Goal: Check status

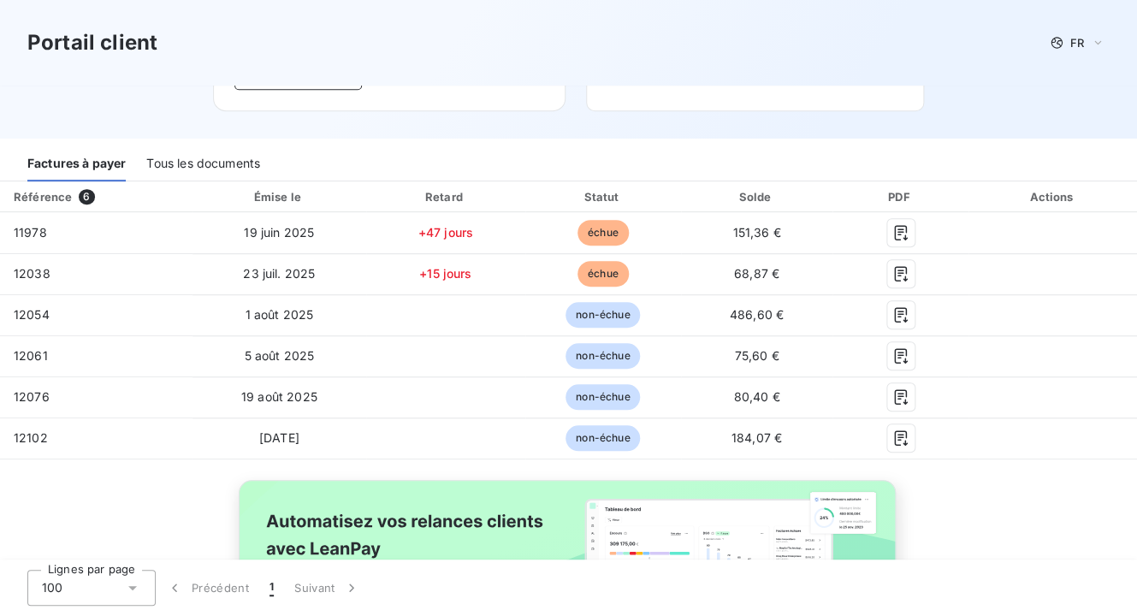
scroll to position [234, 0]
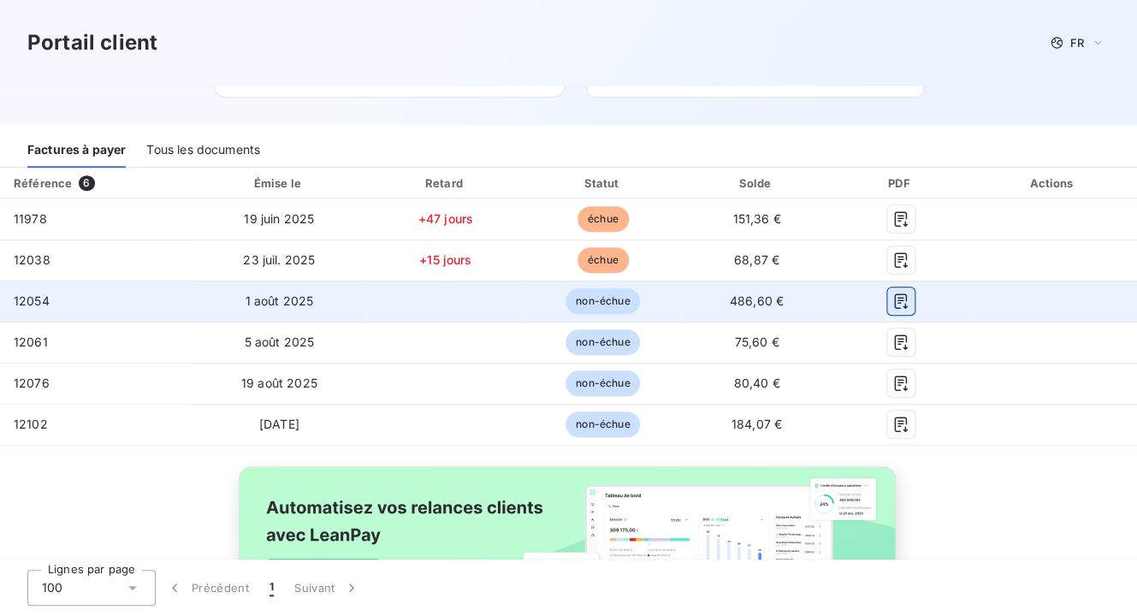
click at [892, 301] on icon "button" at bounding box center [900, 301] width 17 height 17
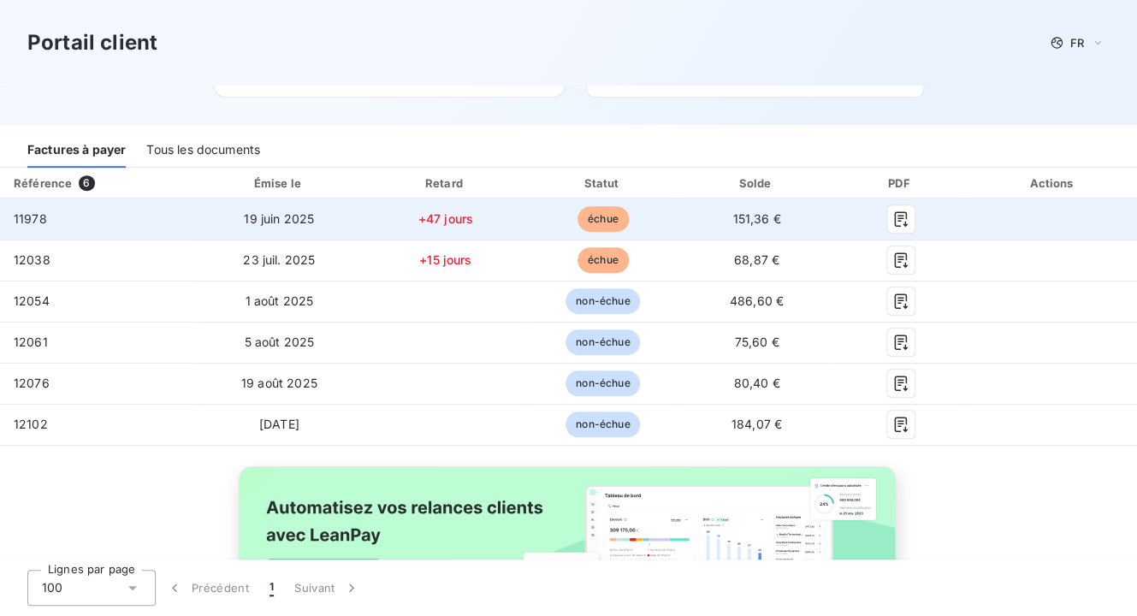
click at [587, 212] on span "échue" at bounding box center [602, 219] width 51 height 26
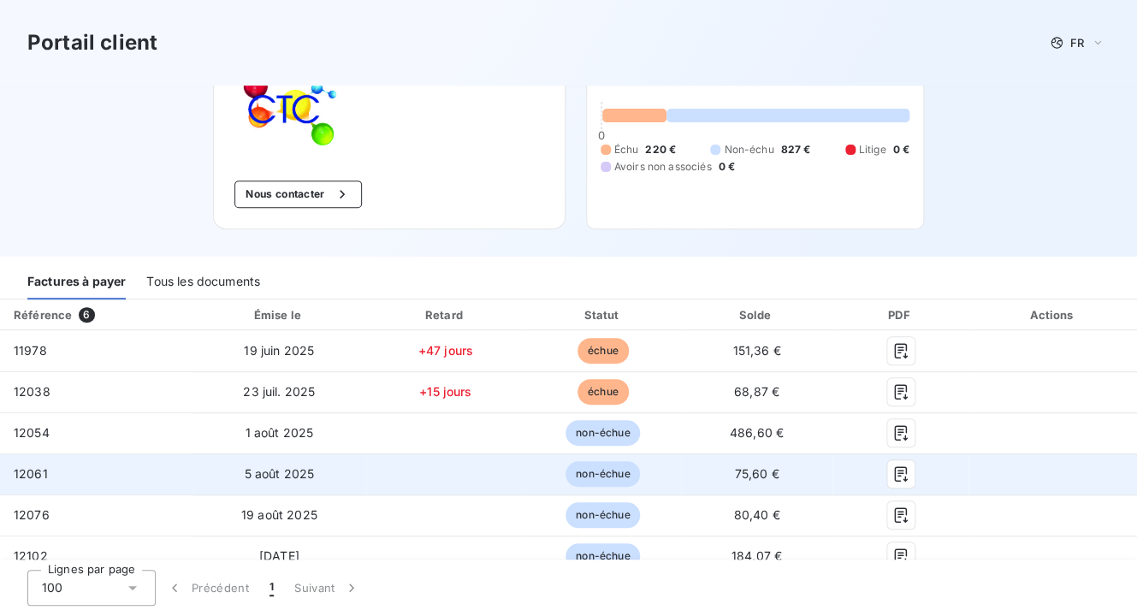
scroll to position [132, 0]
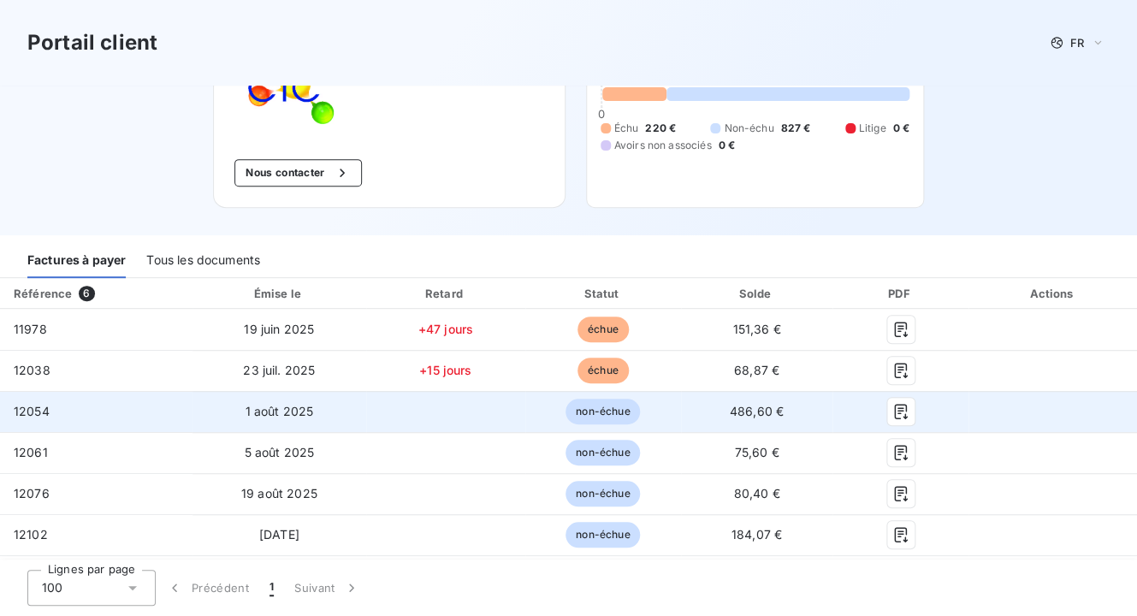
click at [607, 417] on span "non-échue" at bounding box center [602, 412] width 74 height 26
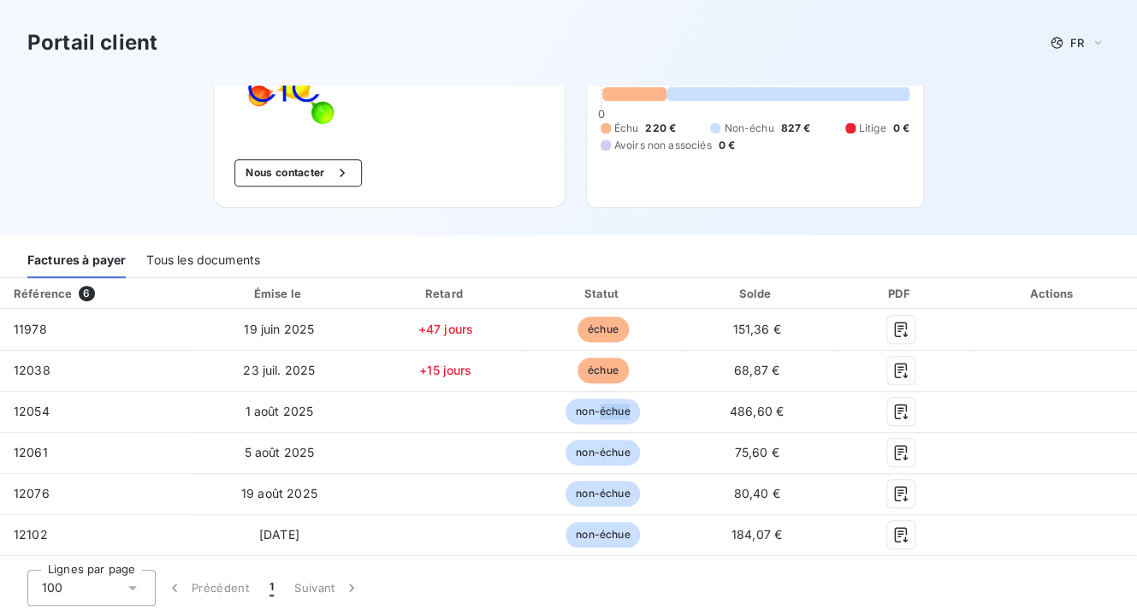
click at [595, 308] on div at bounding box center [603, 308] width 156 height 1
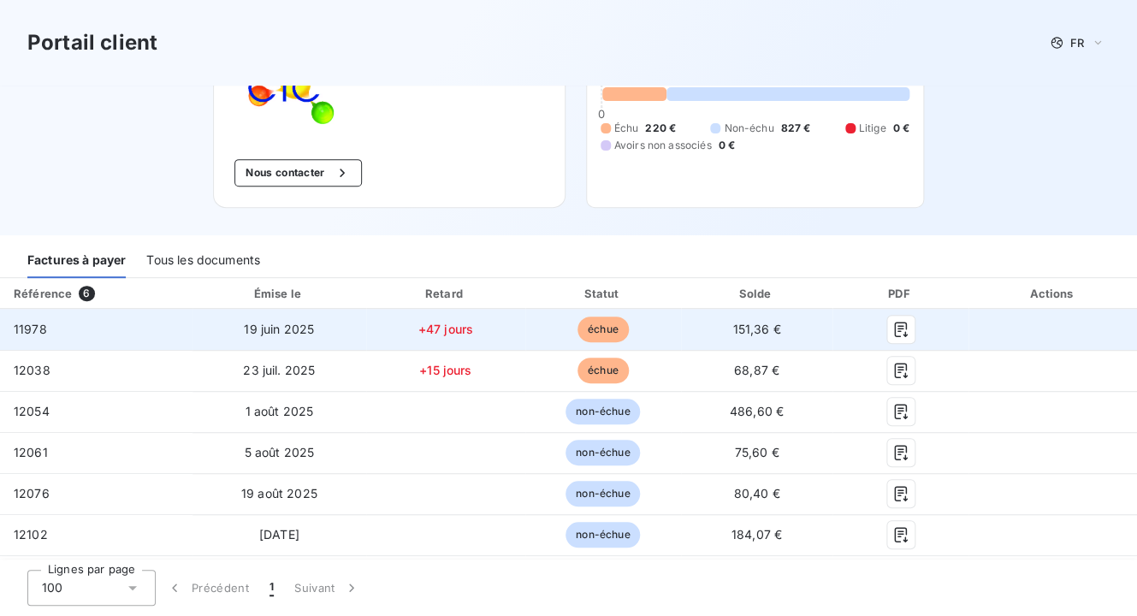
click at [595, 328] on span "échue" at bounding box center [602, 329] width 51 height 26
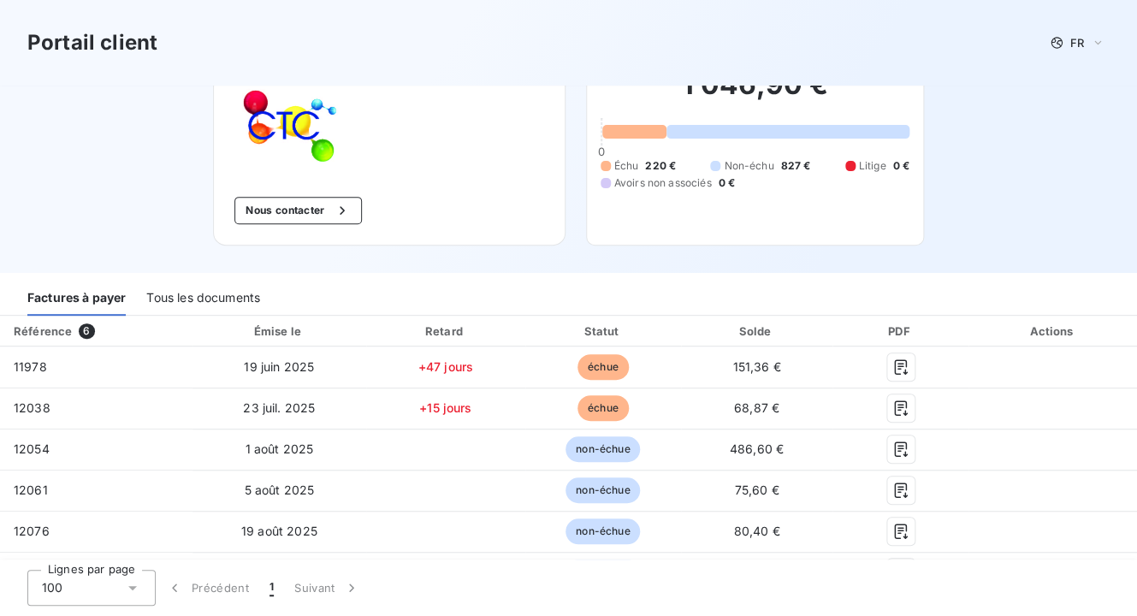
scroll to position [95, 0]
click at [193, 302] on div "Tous les documents" at bounding box center [203, 297] width 114 height 36
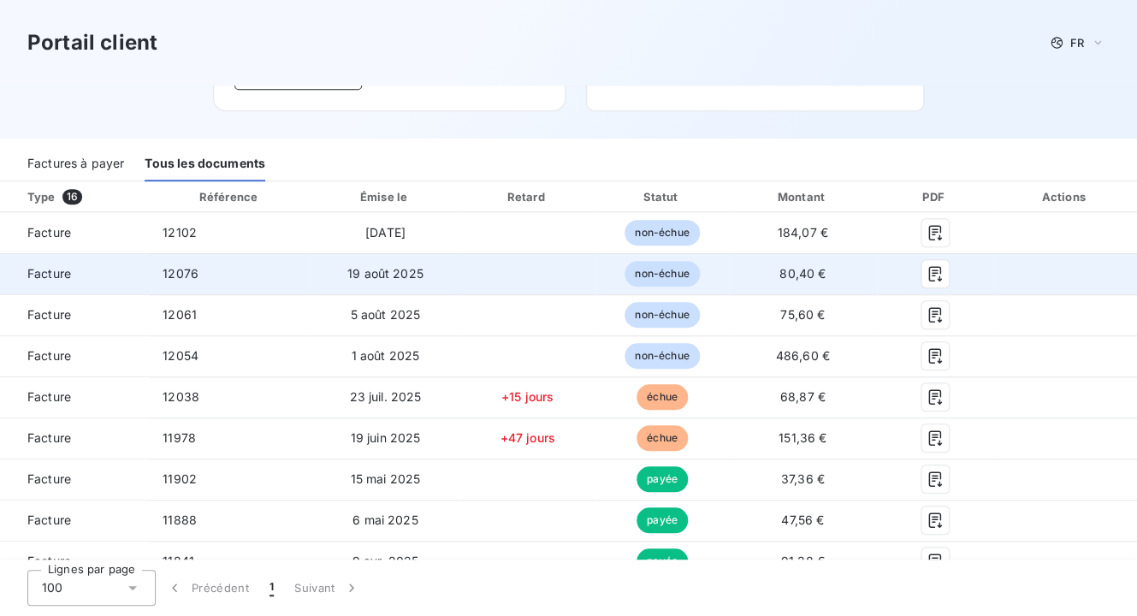
scroll to position [225, 0]
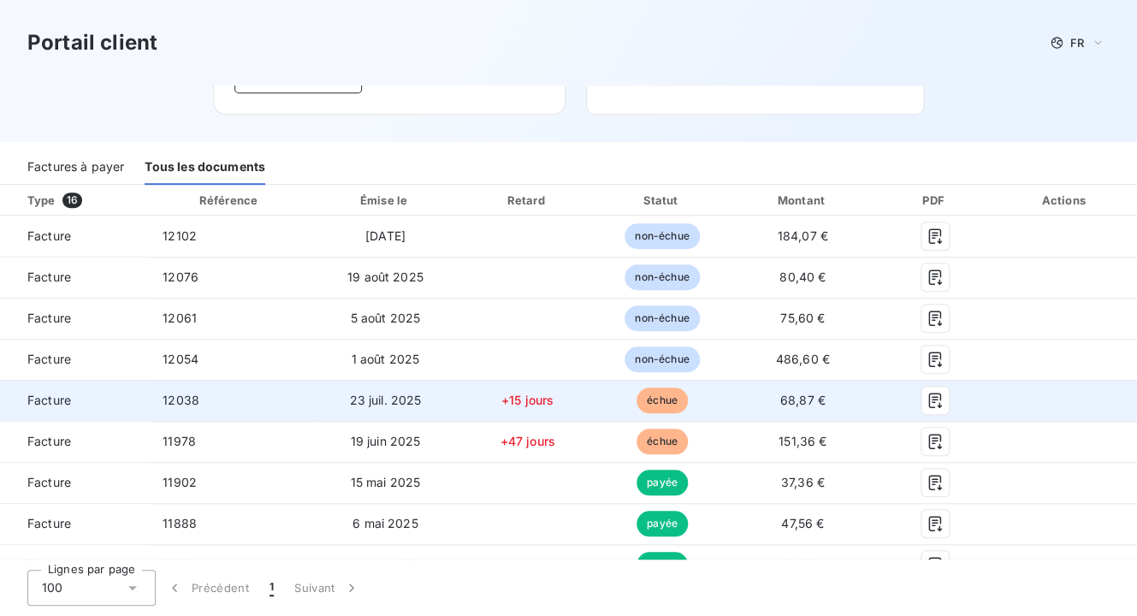
click at [517, 401] on span "+15 jours" at bounding box center [527, 400] width 52 height 15
click at [518, 401] on span "+15 jours" at bounding box center [527, 400] width 52 height 15
click at [655, 407] on span "échue" at bounding box center [661, 400] width 51 height 26
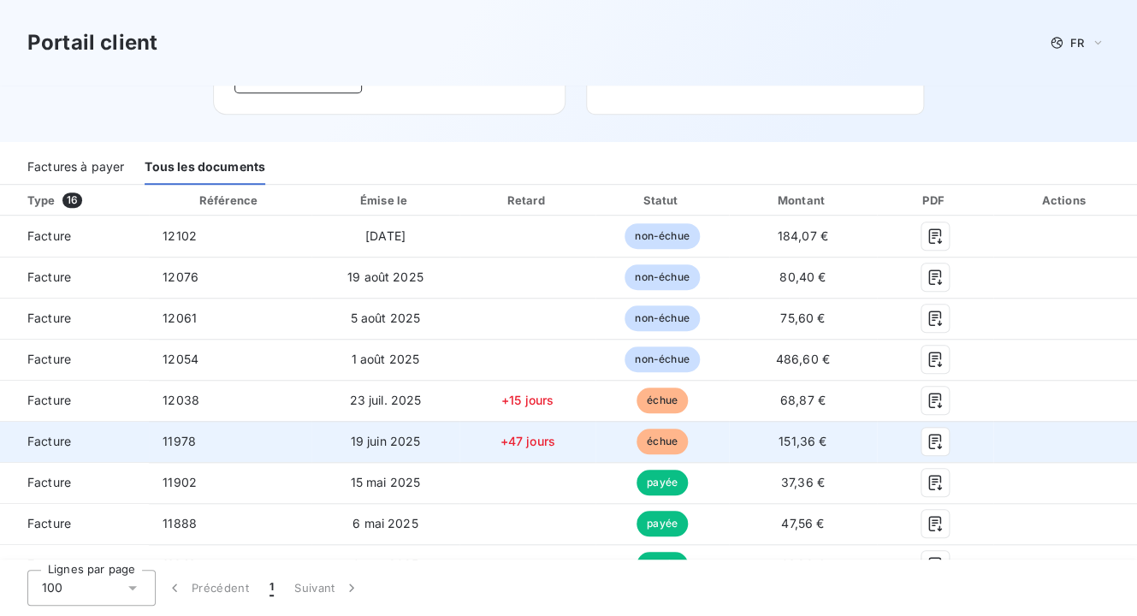
click at [645, 435] on span "échue" at bounding box center [661, 442] width 51 height 26
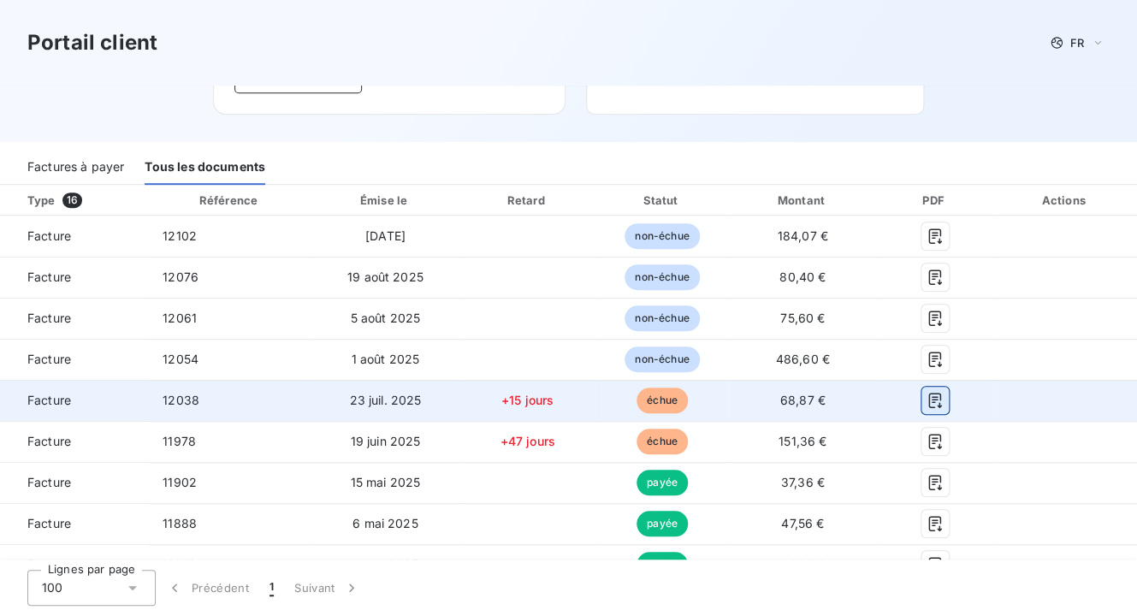
click at [927, 401] on icon "button" at bounding box center [934, 400] width 17 height 17
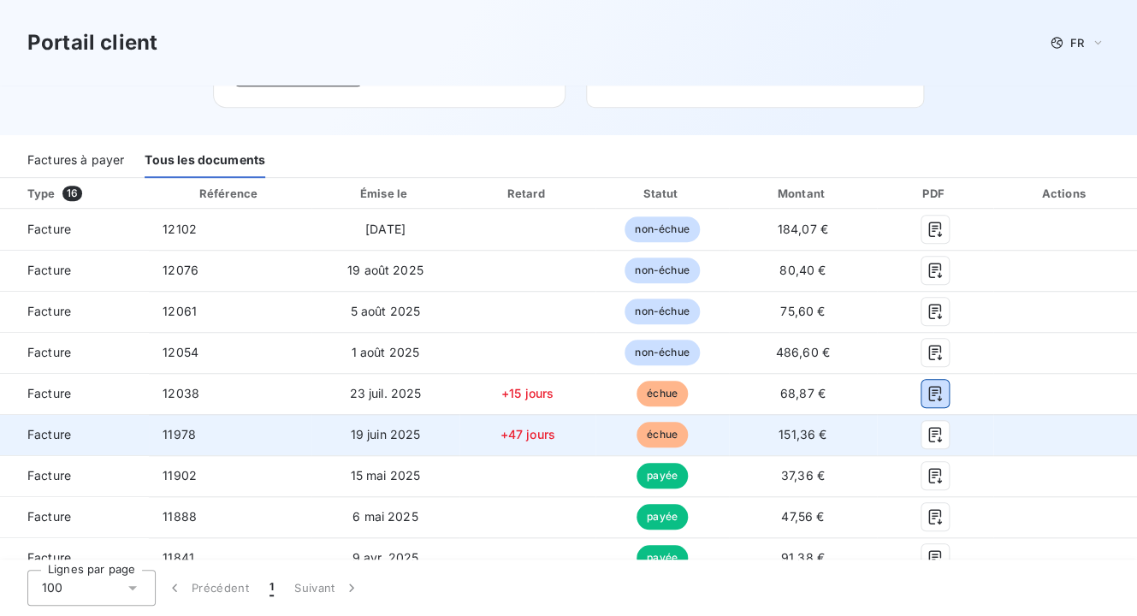
scroll to position [234, 0]
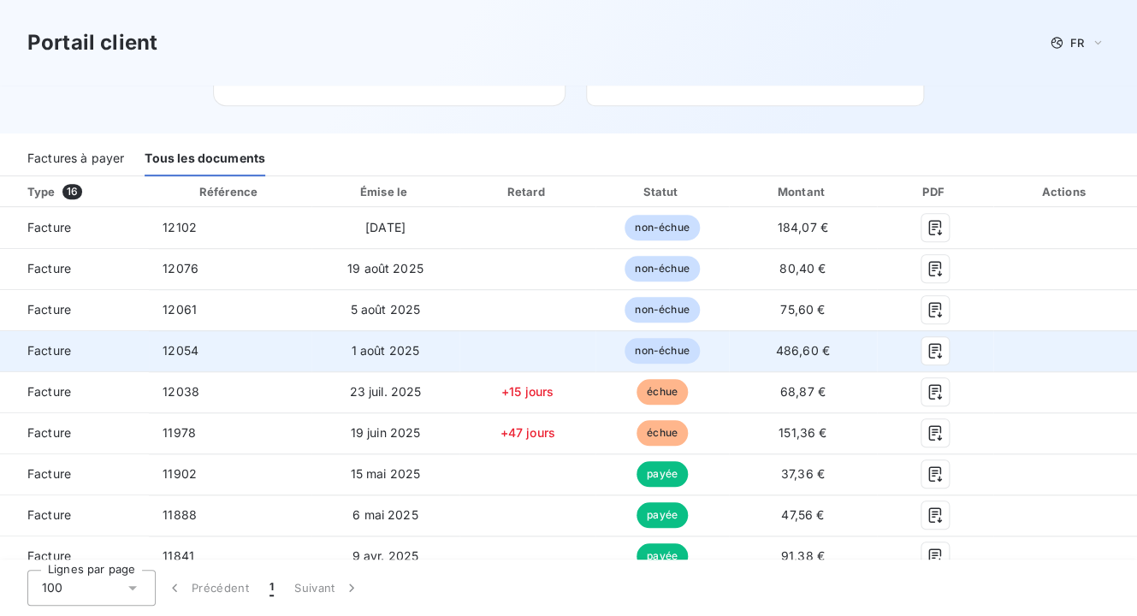
click at [908, 352] on div at bounding box center [934, 350] width 89 height 27
click at [926, 352] on icon "button" at bounding box center [934, 350] width 17 height 17
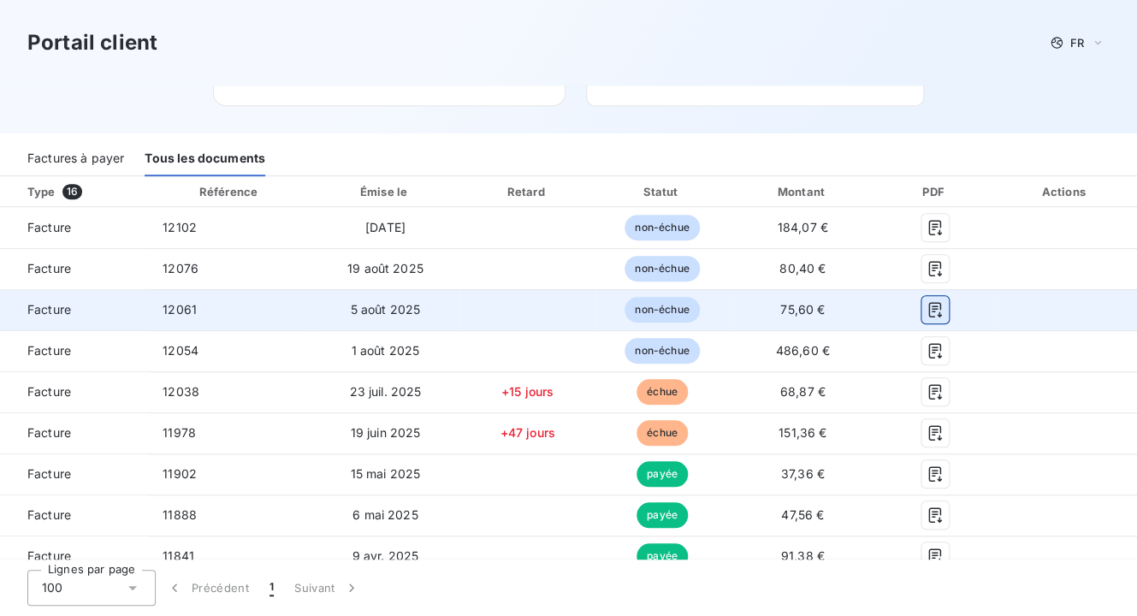
click at [928, 311] on icon "button" at bounding box center [934, 309] width 17 height 17
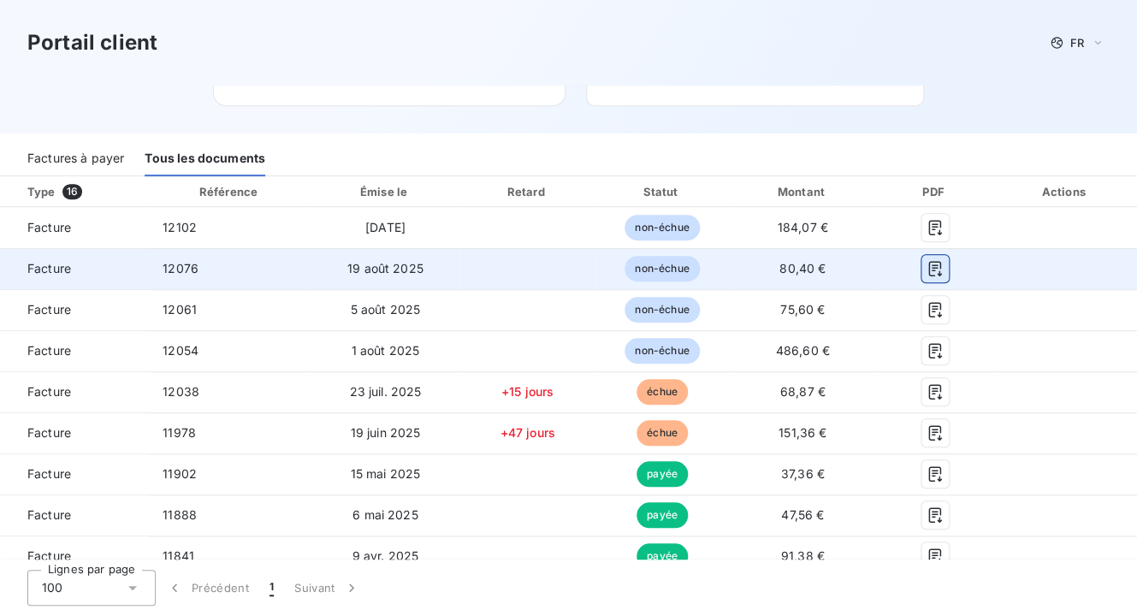
click at [928, 266] on icon "button" at bounding box center [934, 268] width 13 height 15
click at [938, 266] on div at bounding box center [934, 268] width 89 height 27
click at [926, 271] on icon "button" at bounding box center [934, 268] width 17 height 17
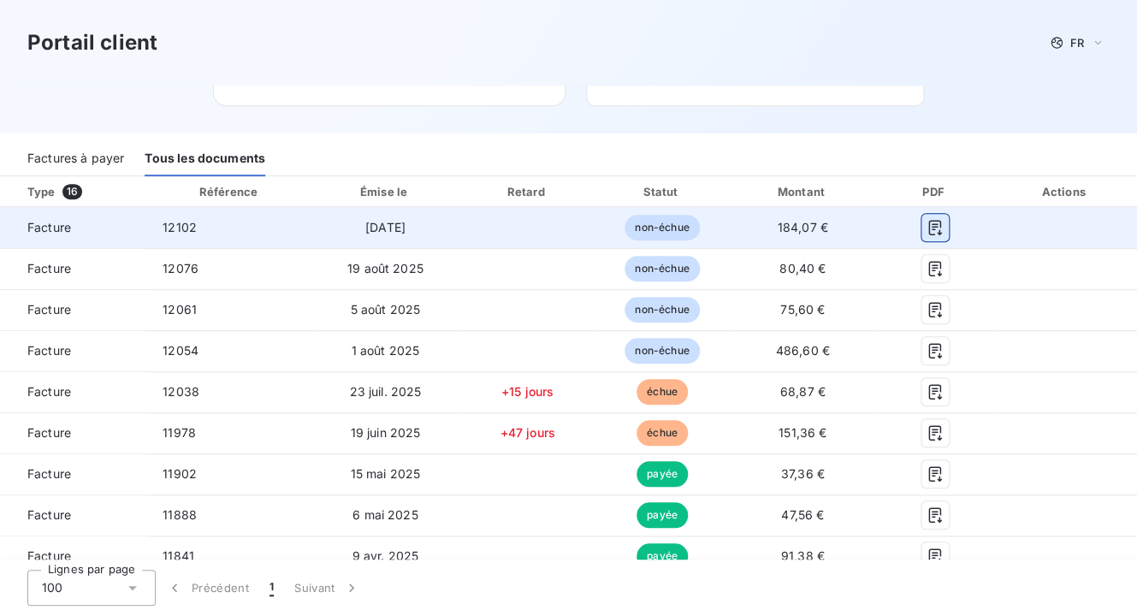
click at [926, 225] on icon "button" at bounding box center [934, 227] width 17 height 17
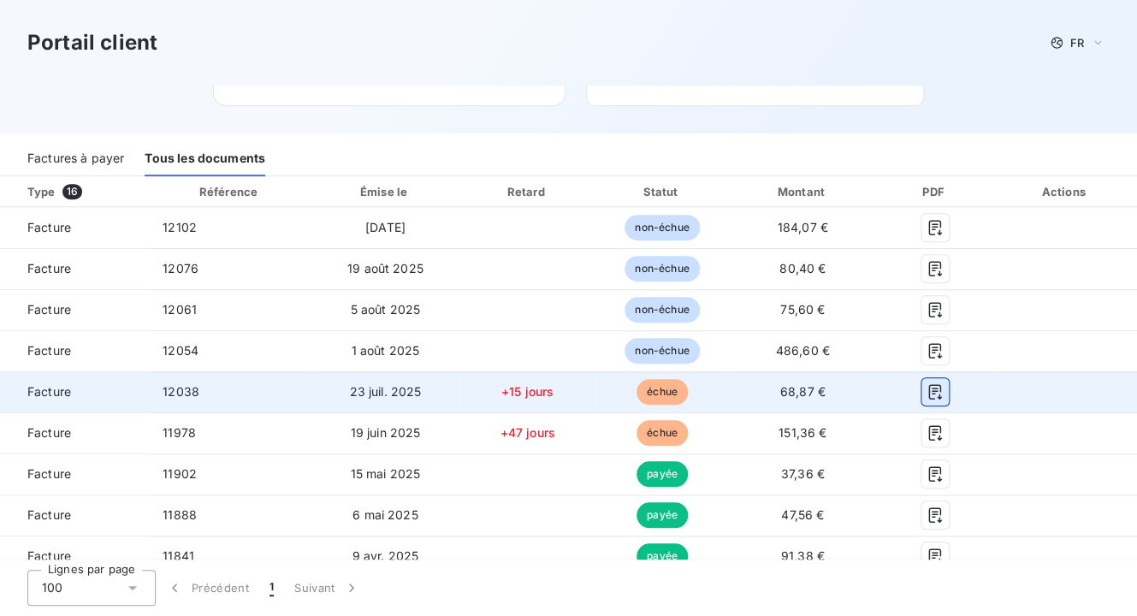
click at [926, 384] on icon "button" at bounding box center [934, 391] width 17 height 17
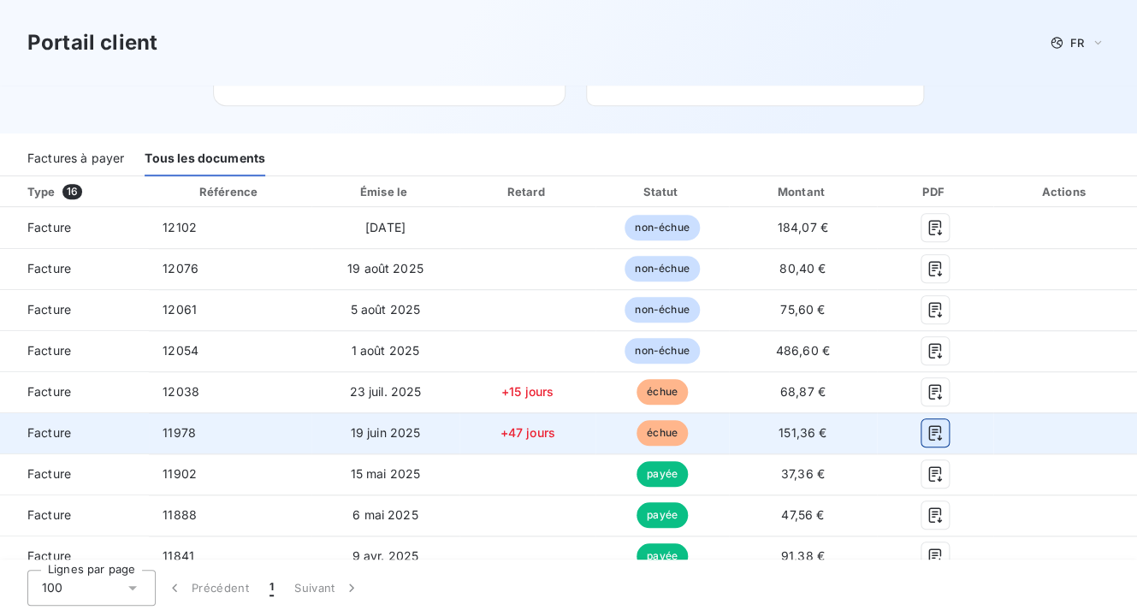
click at [921, 423] on button "button" at bounding box center [934, 432] width 27 height 27
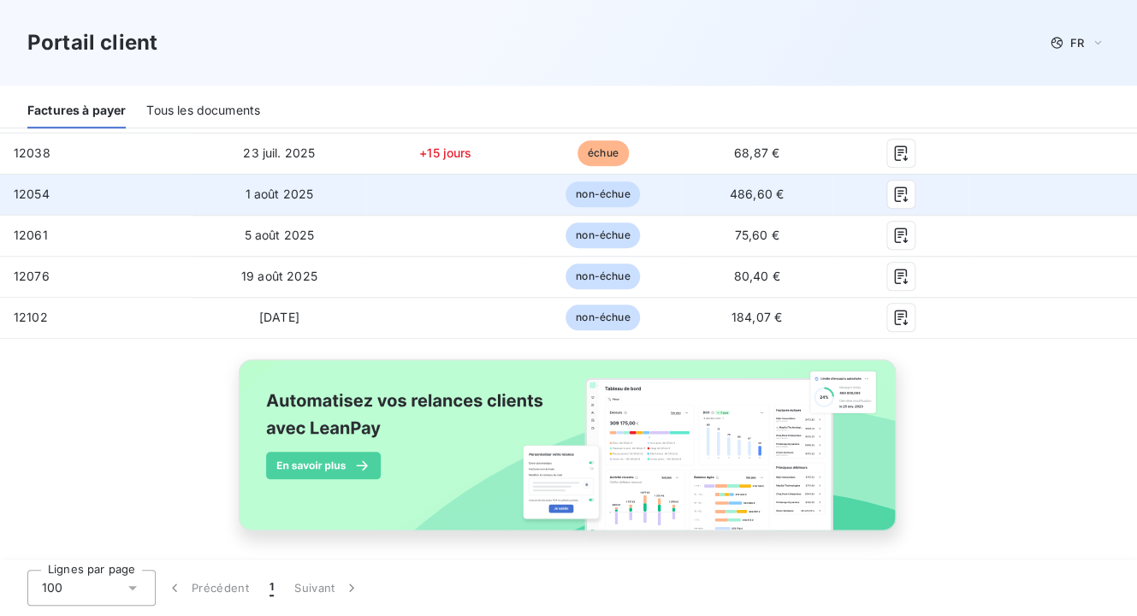
scroll to position [350, 0]
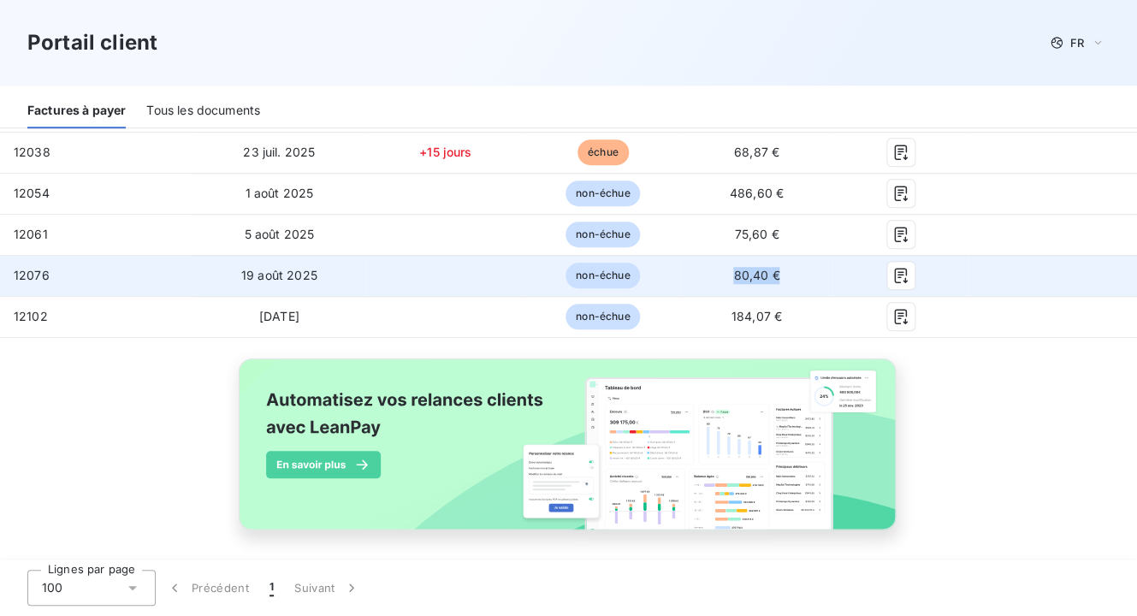
drag, startPoint x: 790, startPoint y: 276, endPoint x: 763, endPoint y: 267, distance: 28.9
click at [686, 267] on td "80,40 €" at bounding box center [756, 275] width 151 height 41
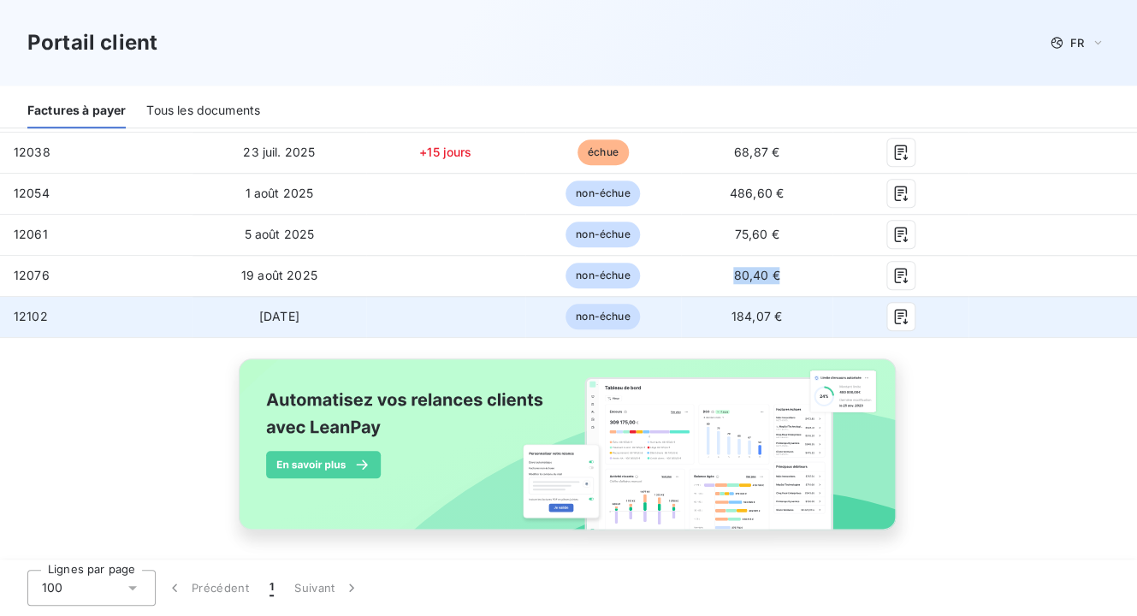
copy span "80,40 €"
drag, startPoint x: 701, startPoint y: 311, endPoint x: 775, endPoint y: 319, distance: 74.0
click at [775, 319] on td "184,07 €" at bounding box center [756, 316] width 151 height 41
copy span "184,07 €"
drag, startPoint x: 38, startPoint y: 325, endPoint x: 3, endPoint y: 320, distance: 35.4
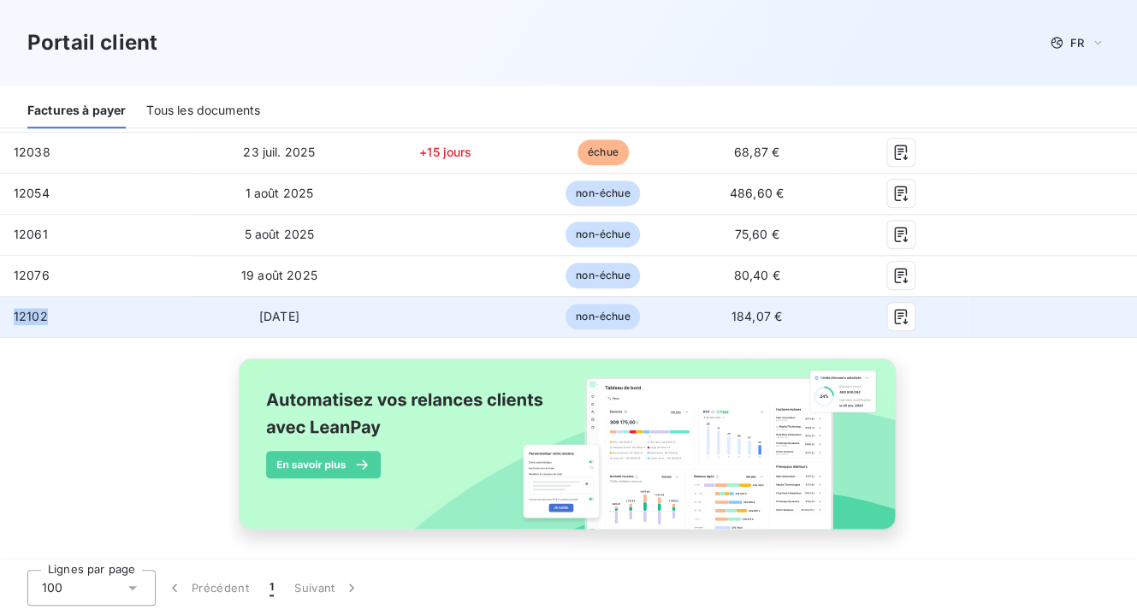
click at [3, 320] on td "12102" at bounding box center [96, 316] width 192 height 41
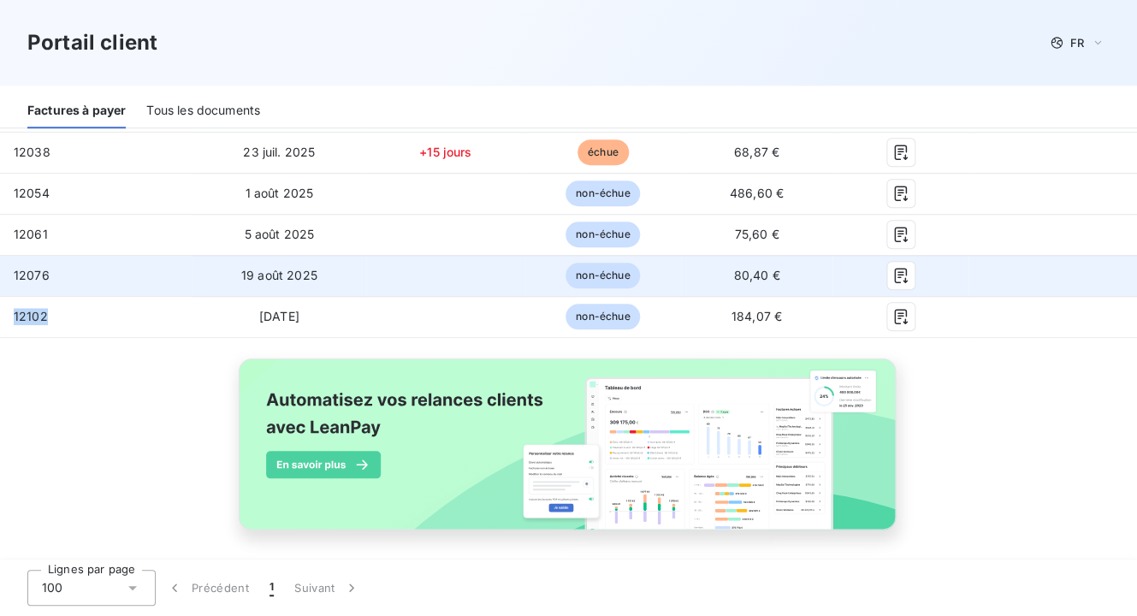
copy span "12102"
drag, startPoint x: 75, startPoint y: 278, endPoint x: 3, endPoint y: 278, distance: 72.7
click at [3, 278] on td "12076" at bounding box center [96, 275] width 192 height 41
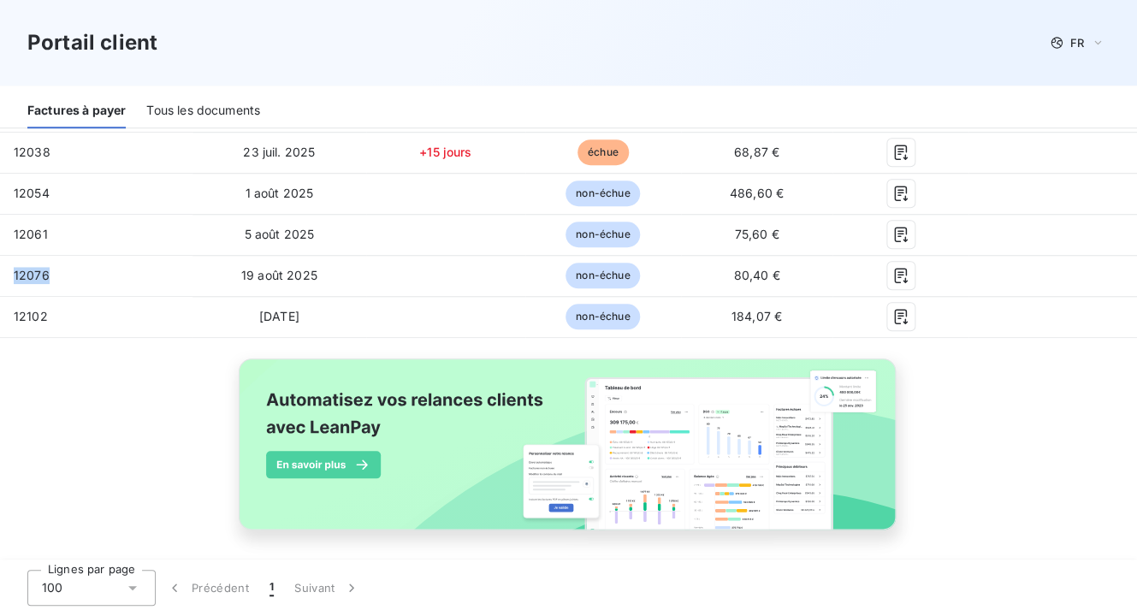
copy span "12076"
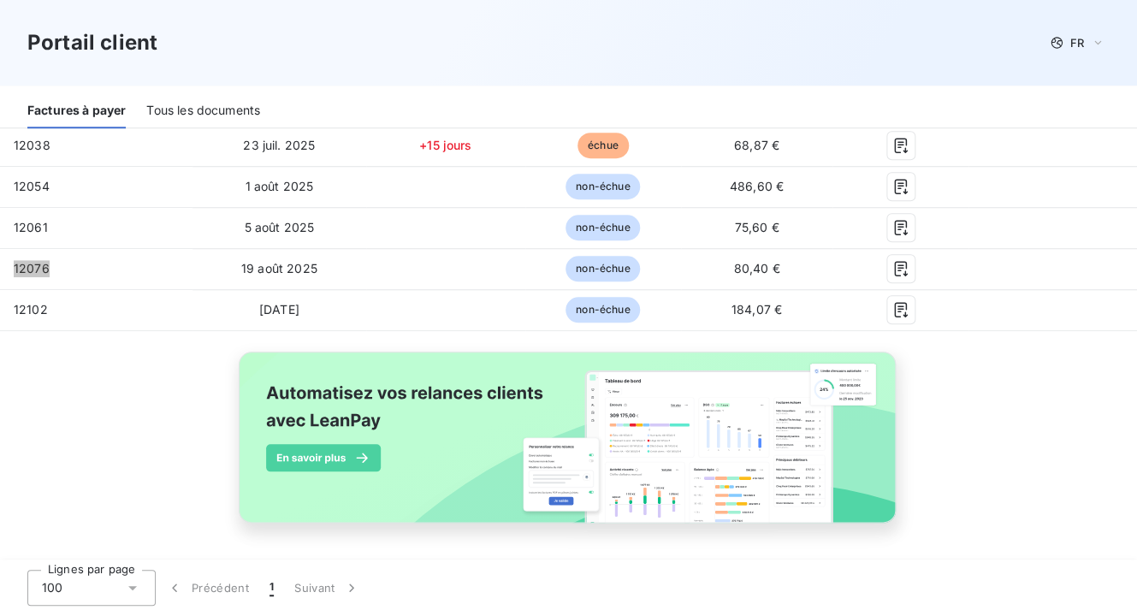
scroll to position [358, 0]
